Goal: Transaction & Acquisition: Download file/media

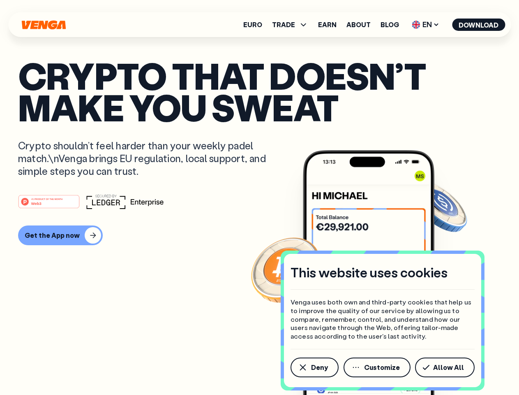
click at [259, 197] on div "#1 PRODUCT OF THE MONTH Web3" at bounding box center [259, 201] width 483 height 15
click at [314, 367] on span "Deny" at bounding box center [319, 367] width 17 height 7
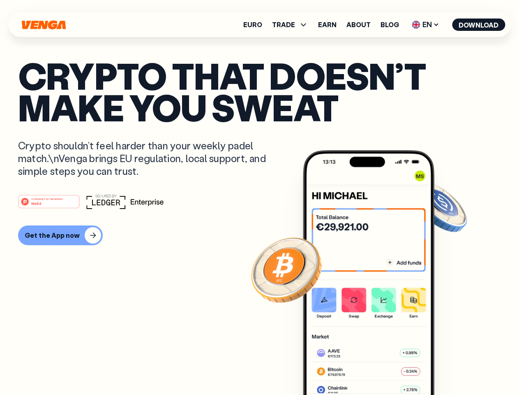
click at [378, 367] on img at bounding box center [369, 287] width 132 height 275
click at [447, 367] on article "Crypto that doesn’t make you sweat Crypto shouldn’t feel harder than your weekl…" at bounding box center [259, 214] width 483 height 308
click at [293, 25] on span "TRADE" at bounding box center [283, 24] width 23 height 7
click at [426, 25] on span "EN" at bounding box center [425, 24] width 33 height 13
click at [479, 25] on button "Download" at bounding box center [478, 25] width 53 height 12
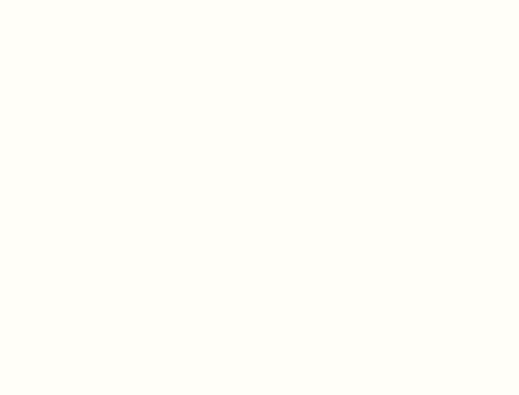
click at [259, 0] on html "This website uses cookies Venga uses both own and third-party cookies that help…" at bounding box center [259, 0] width 519 height 0
click at [59, 0] on html "This website uses cookies Venga uses both own and third-party cookies that help…" at bounding box center [259, 0] width 519 height 0
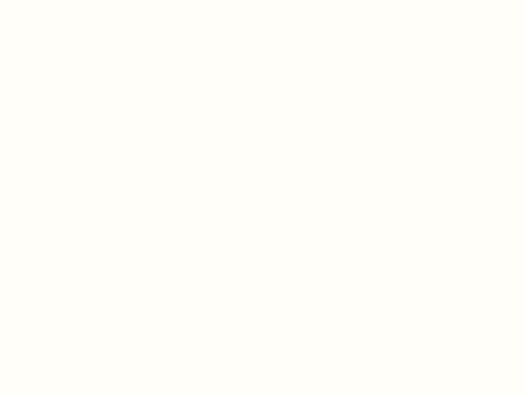
click at [50, 0] on html "This website uses cookies Venga uses both own and third-party cookies that help…" at bounding box center [263, 0] width 526 height 0
